Goal: Navigation & Orientation: Find specific page/section

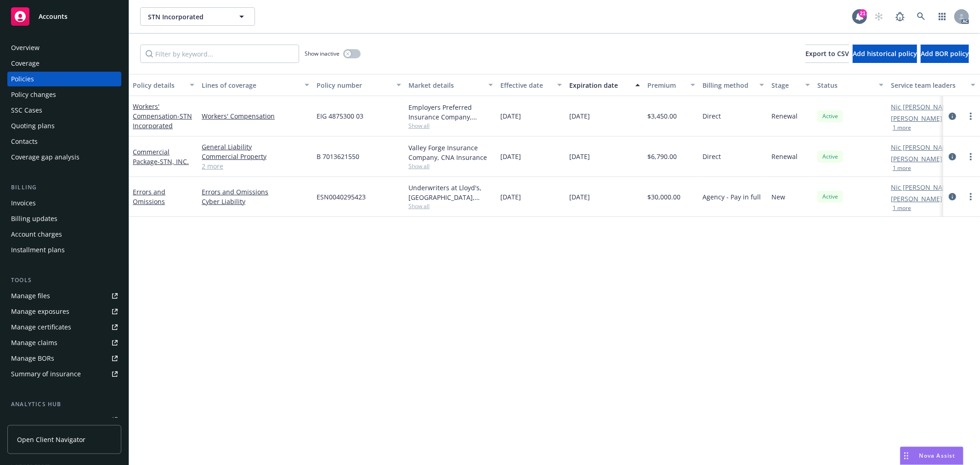
click at [30, 49] on div "Overview" at bounding box center [25, 47] width 28 height 15
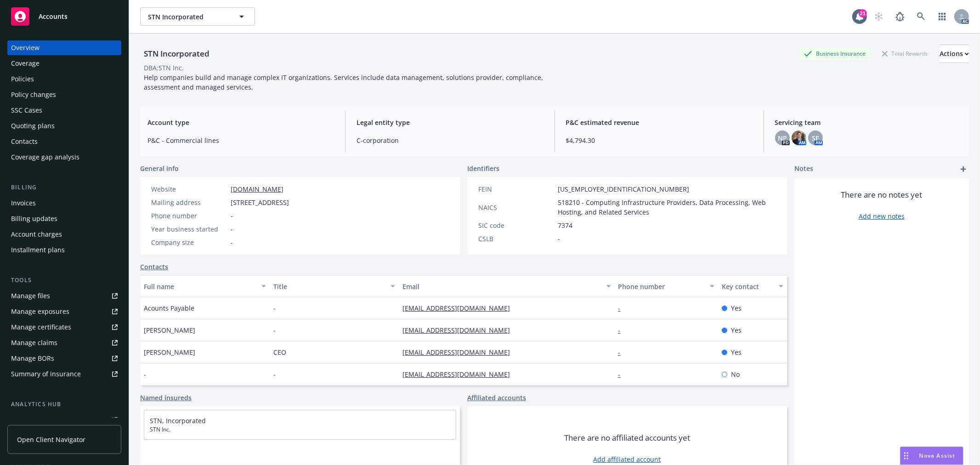
scroll to position [44, 0]
